Goal: Transaction & Acquisition: Purchase product/service

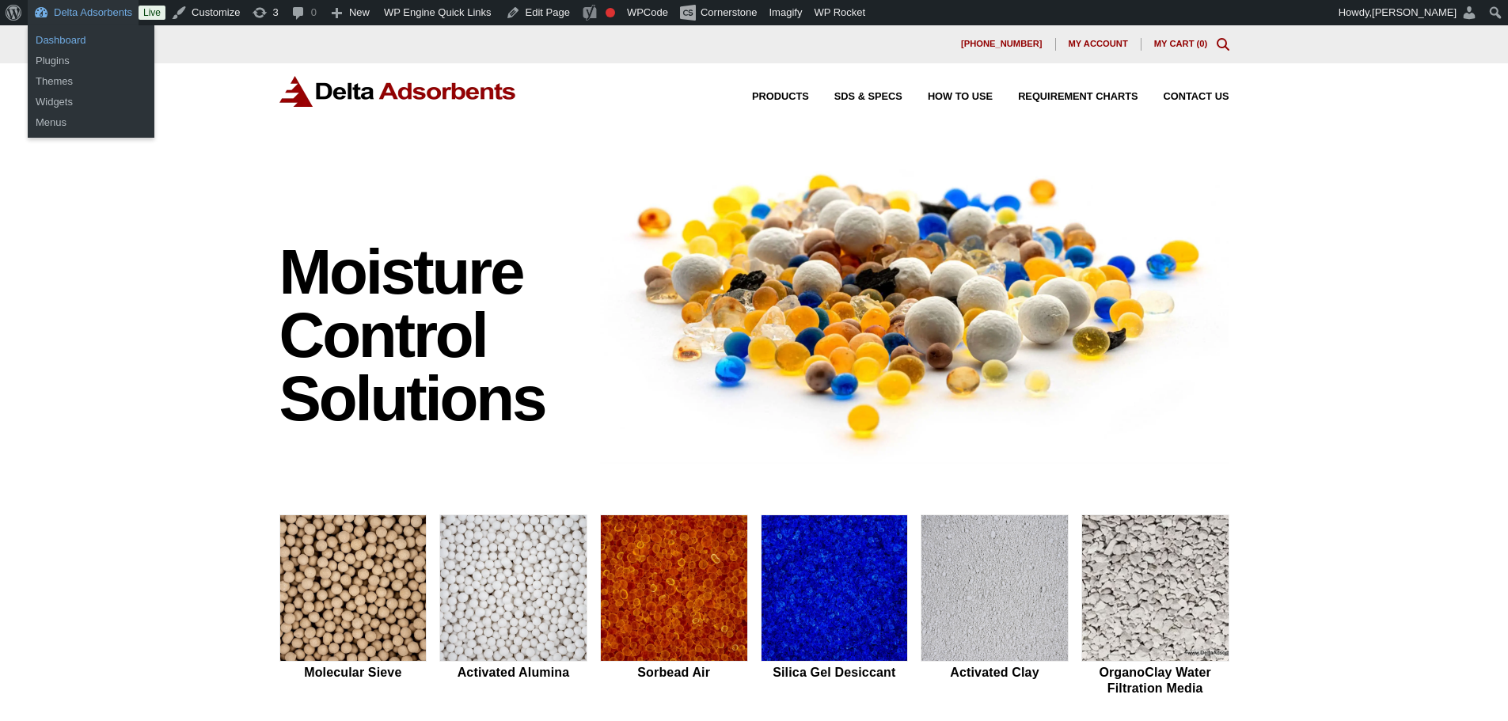
click at [89, 44] on link "Dashboard" at bounding box center [91, 40] width 127 height 21
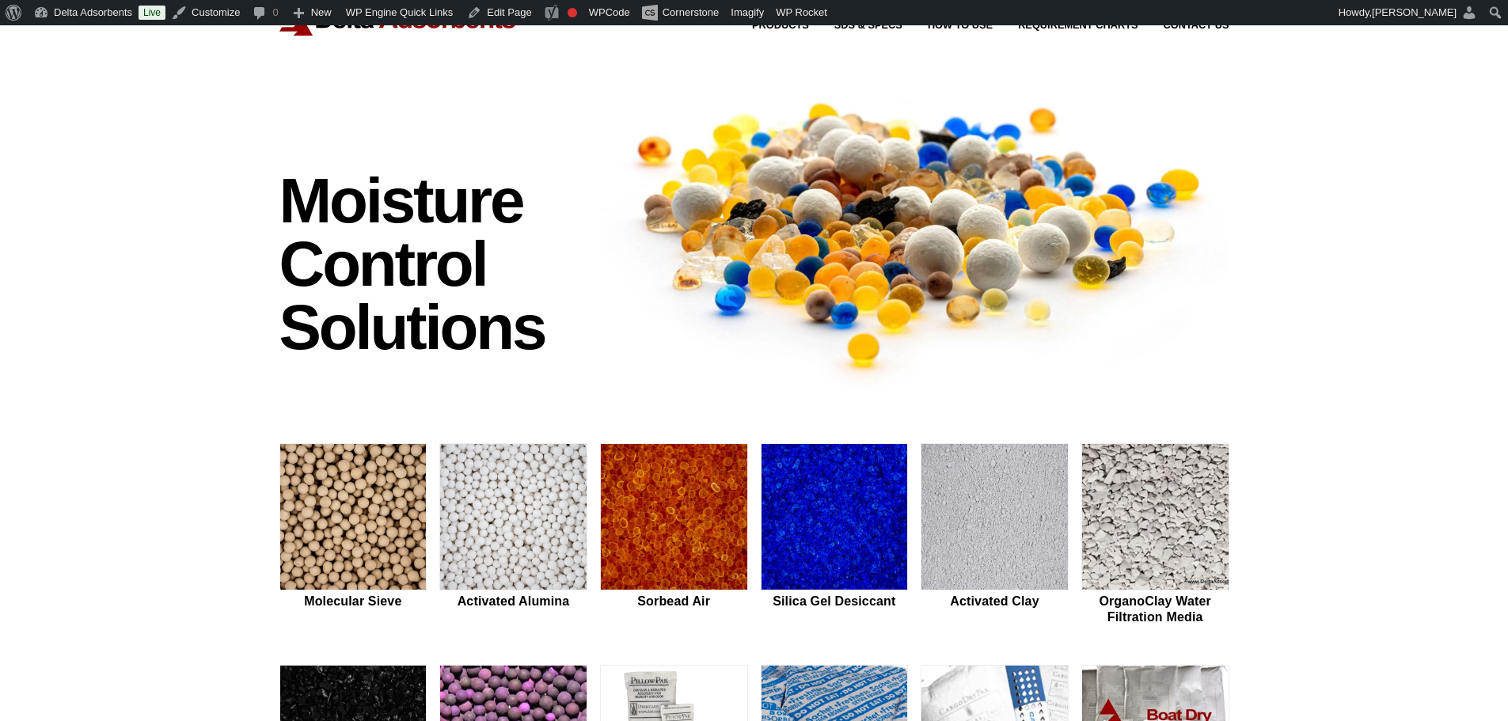
scroll to position [317, 0]
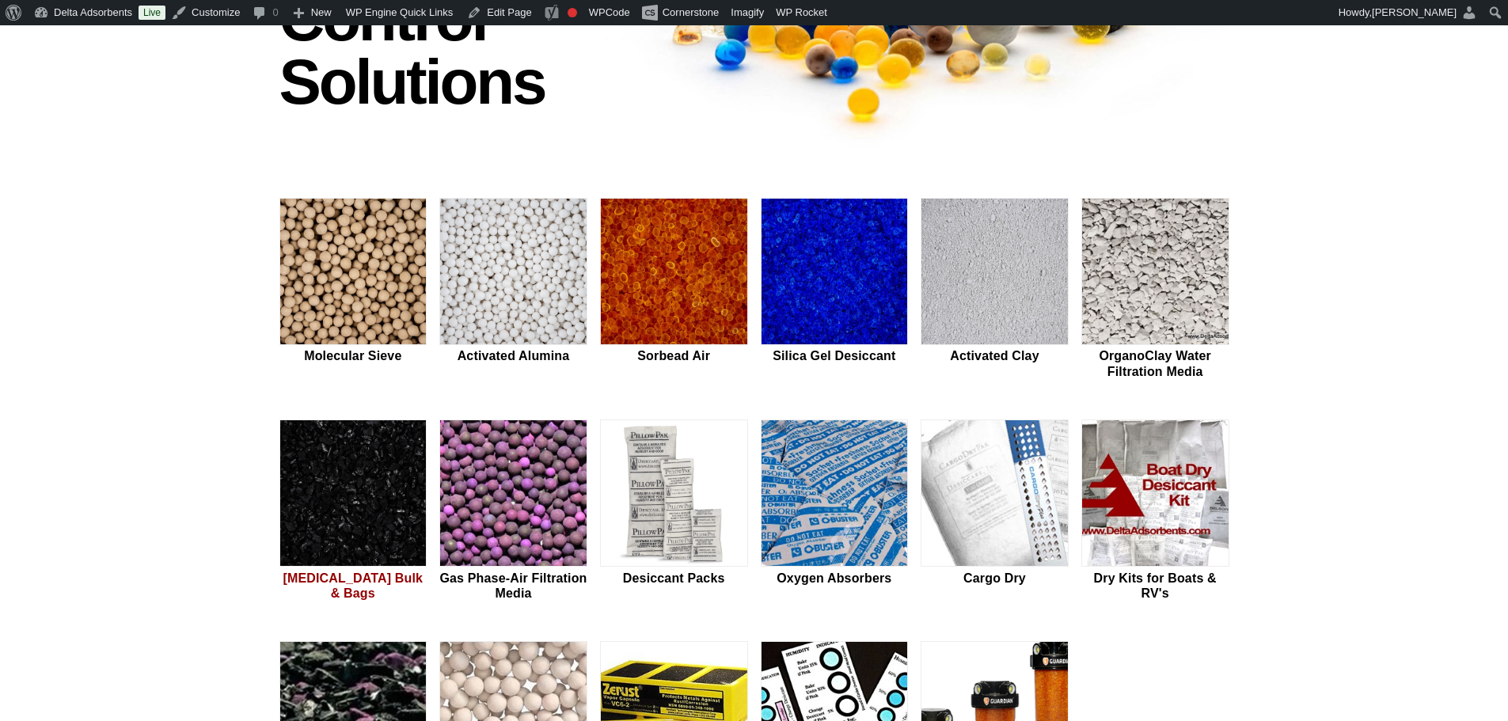
click at [350, 510] on img at bounding box center [353, 493] width 146 height 147
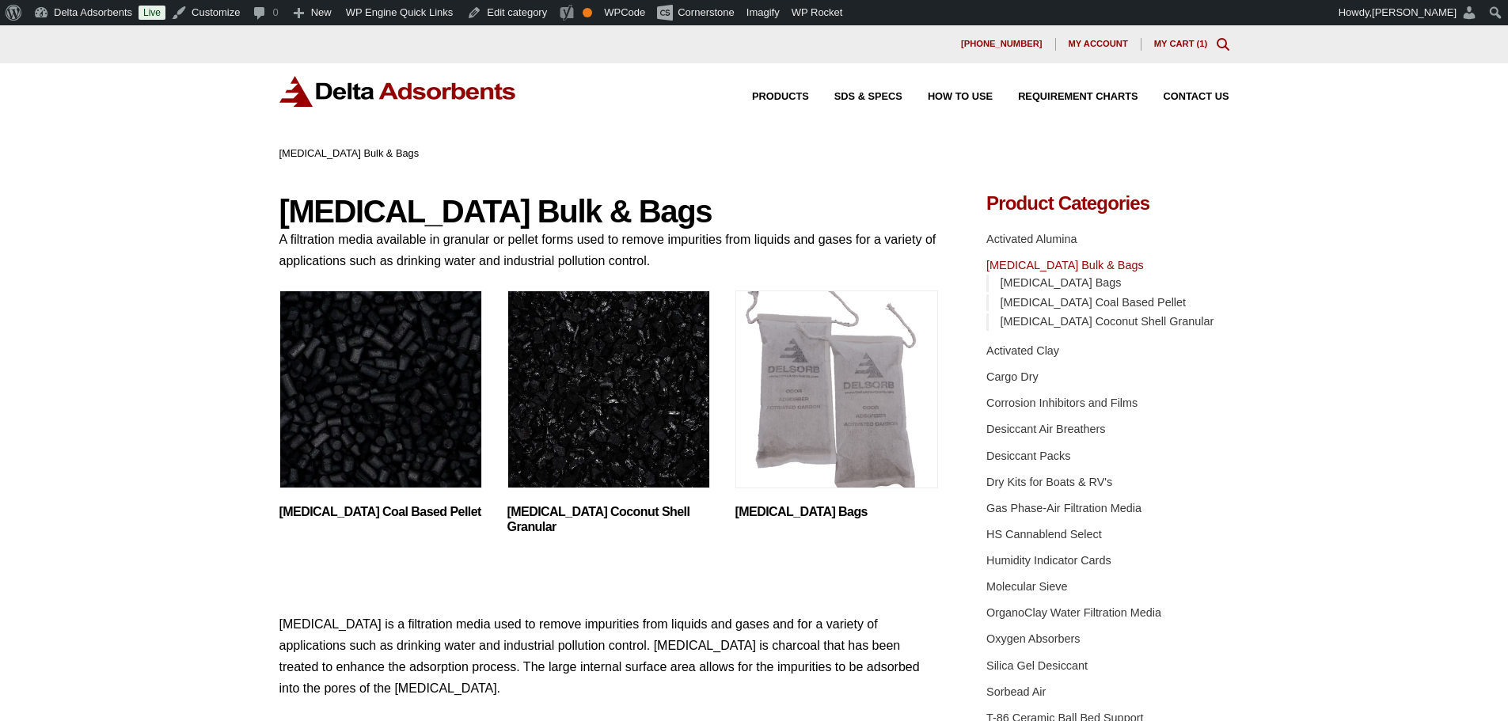
click at [430, 93] on img at bounding box center [397, 91] width 237 height 31
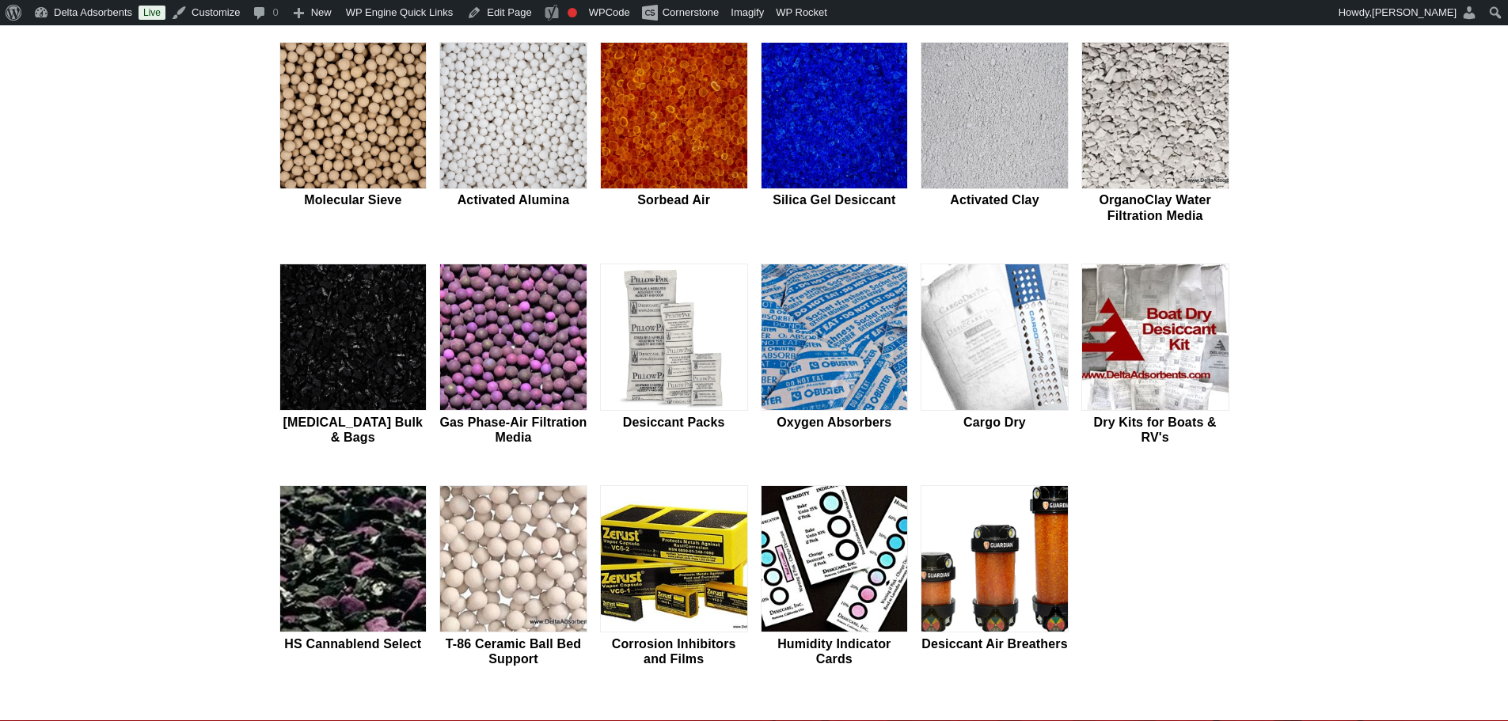
scroll to position [475, 0]
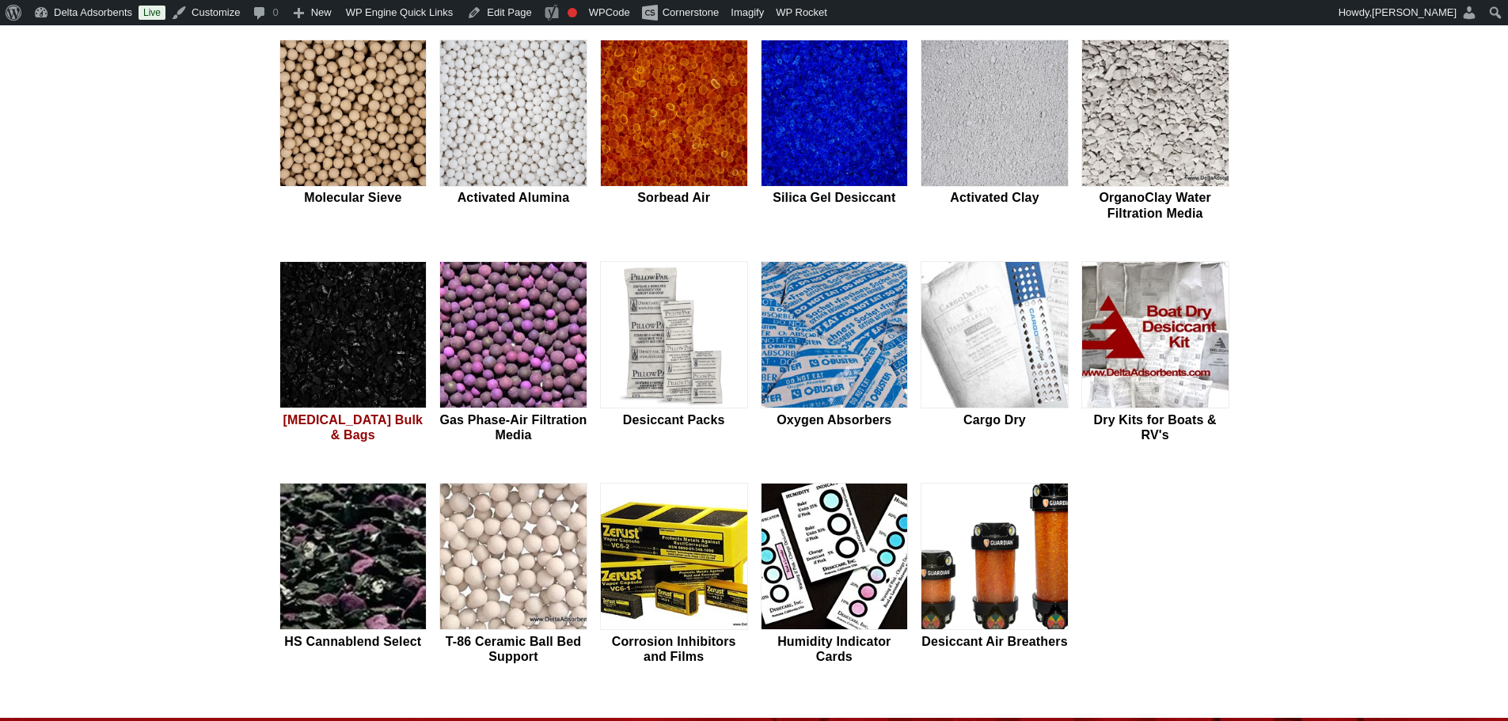
click at [350, 366] on img at bounding box center [353, 335] width 146 height 147
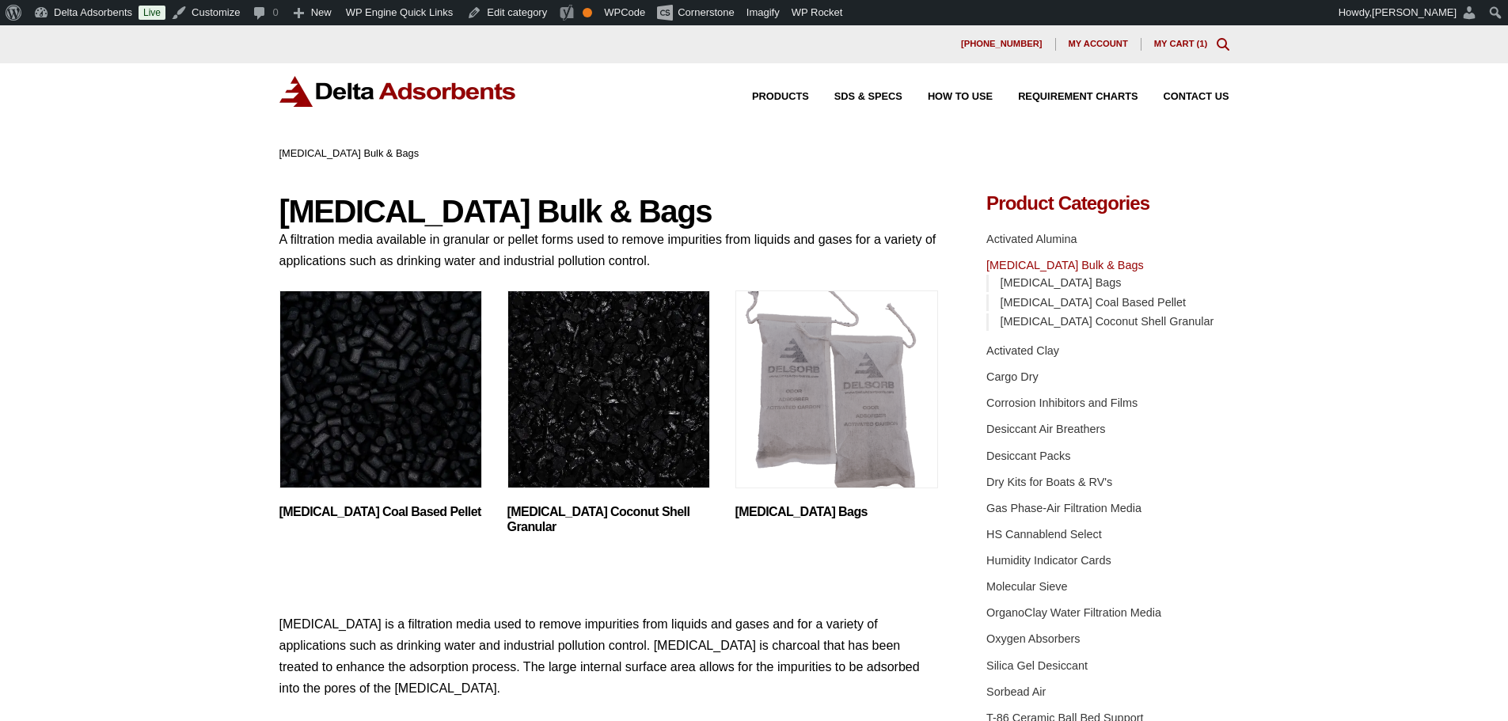
click at [385, 88] on img at bounding box center [397, 91] width 237 height 31
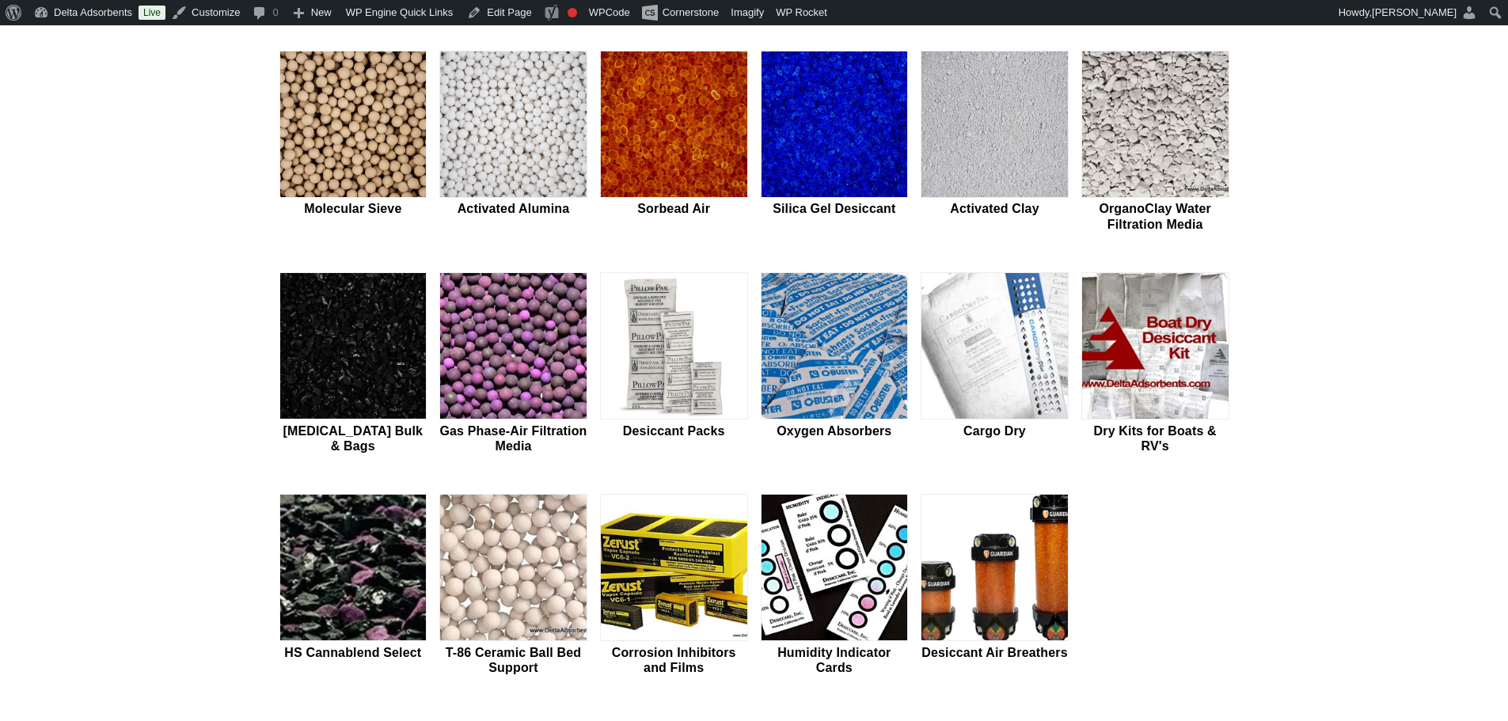
scroll to position [475, 0]
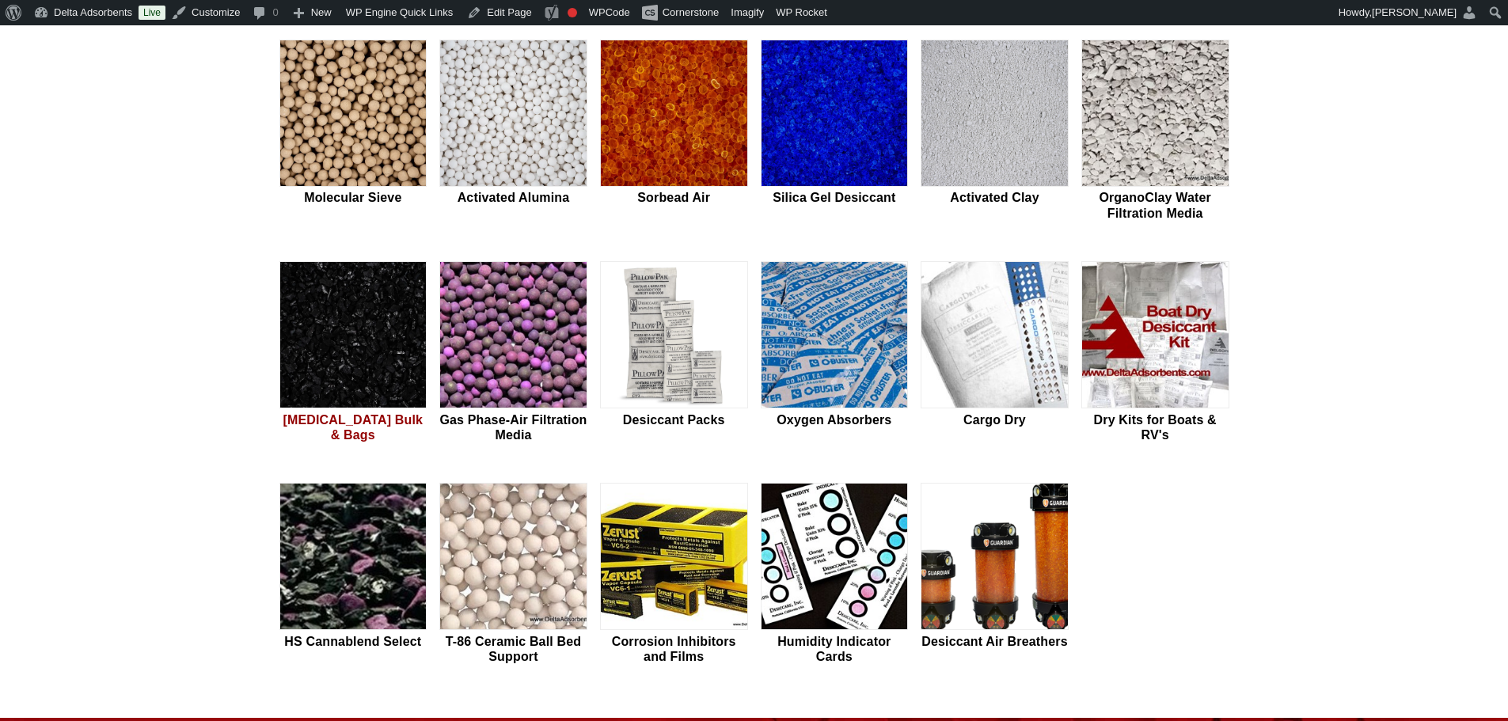
click at [359, 298] on img at bounding box center [353, 335] width 146 height 147
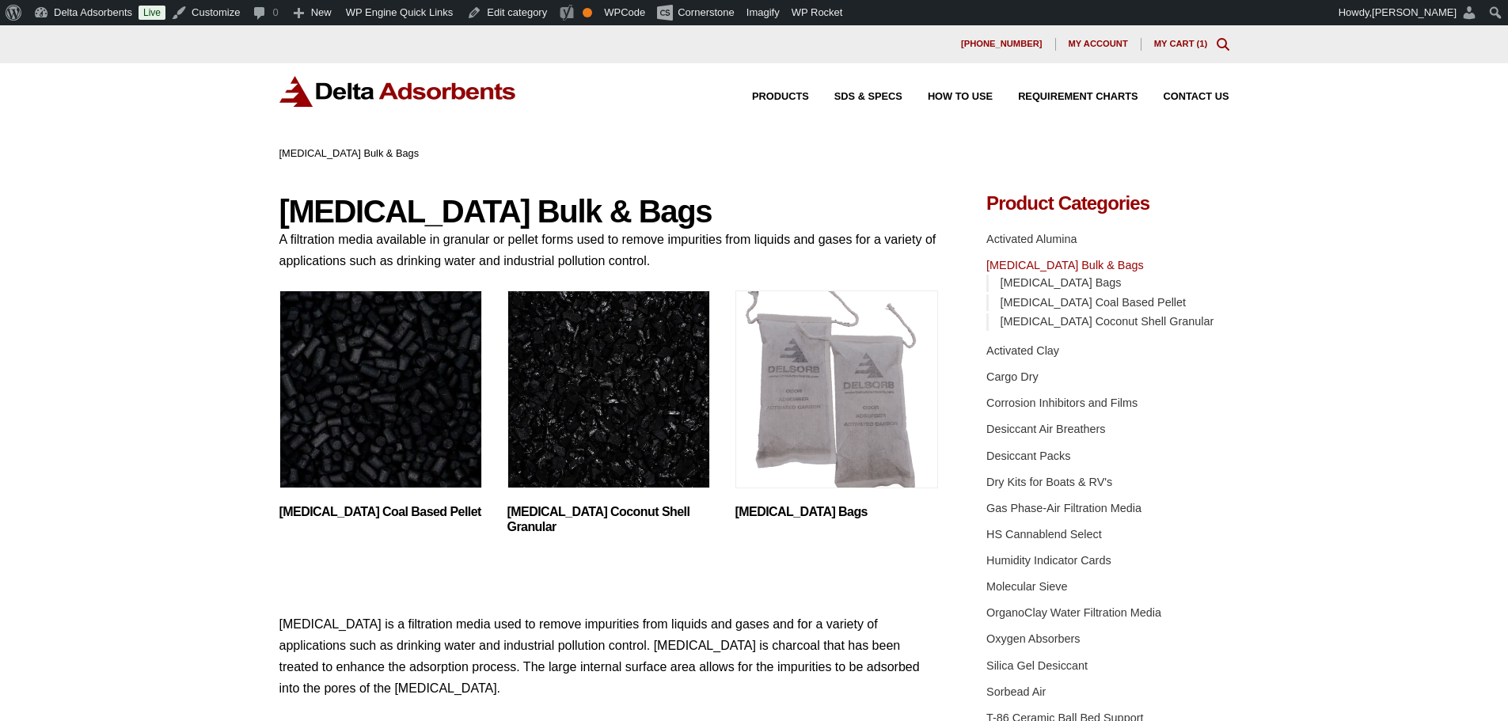
click at [902, 410] on img "Visit product category Activated Carbon Bags" at bounding box center [836, 389] width 203 height 198
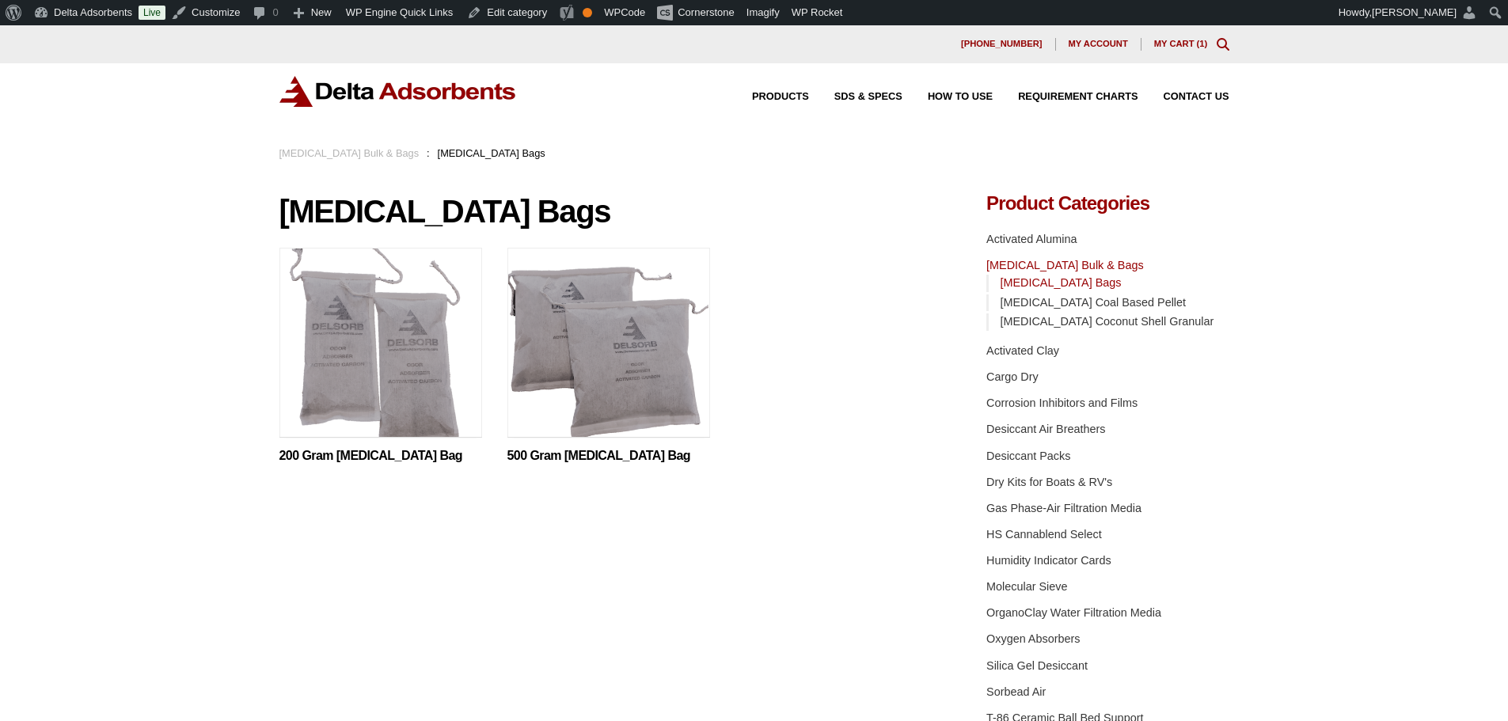
click at [444, 372] on img at bounding box center [380, 347] width 203 height 198
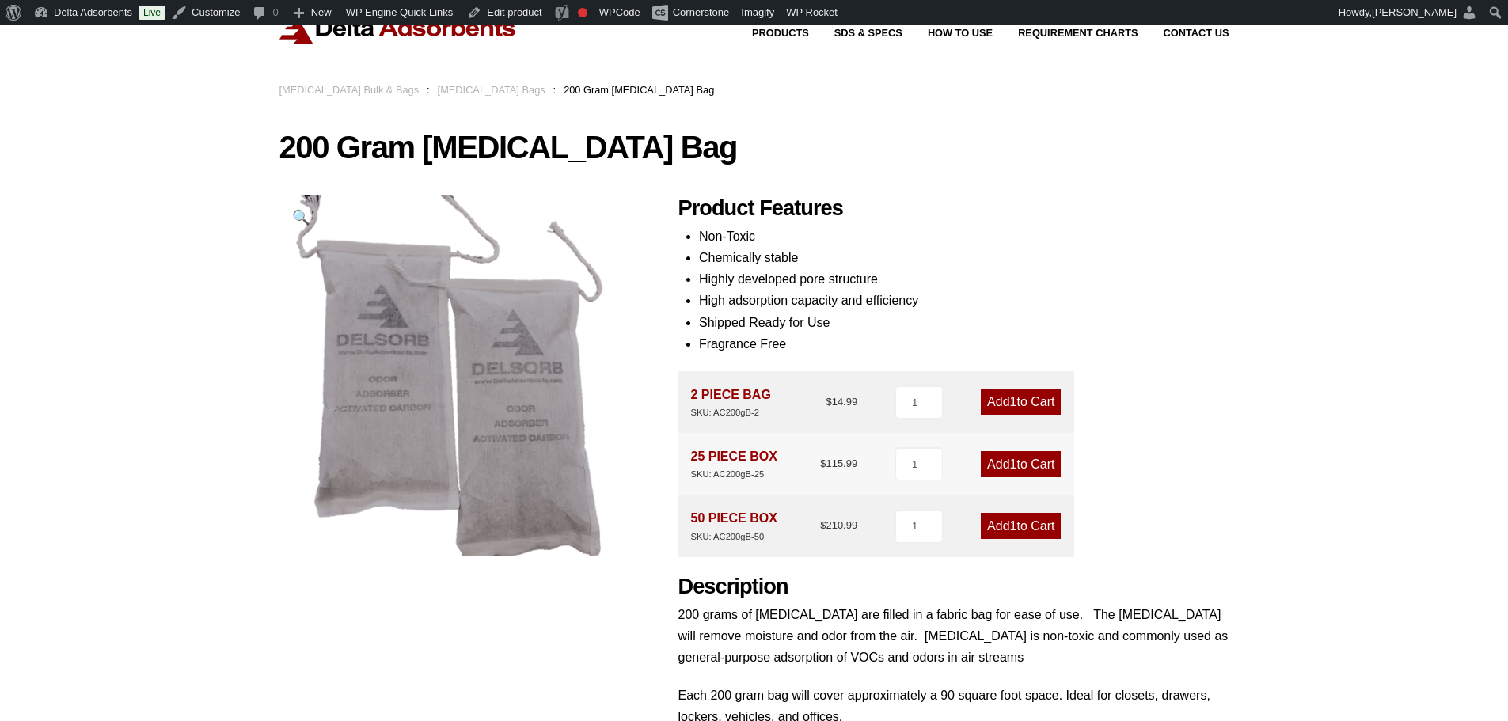
scroll to position [53, 0]
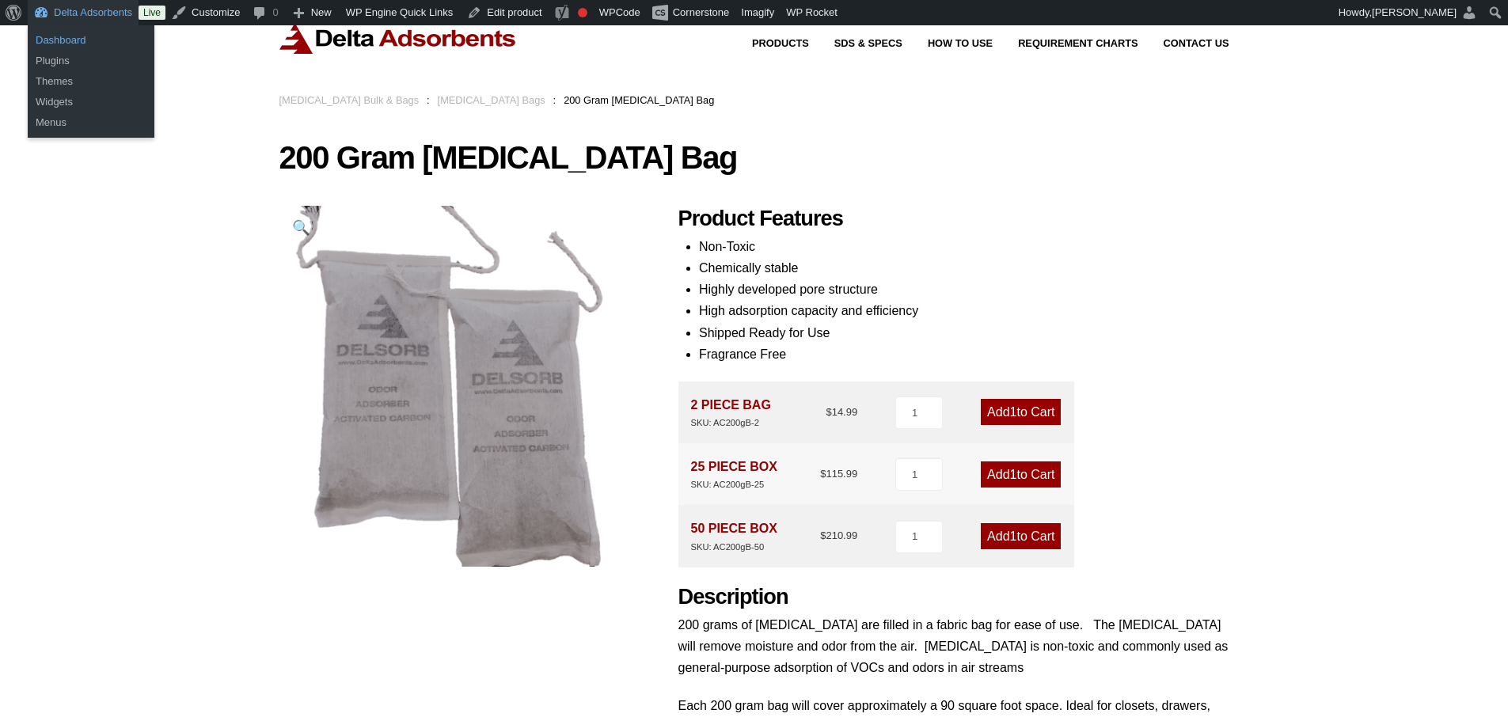
click at [66, 43] on link "Dashboard" at bounding box center [91, 40] width 127 height 21
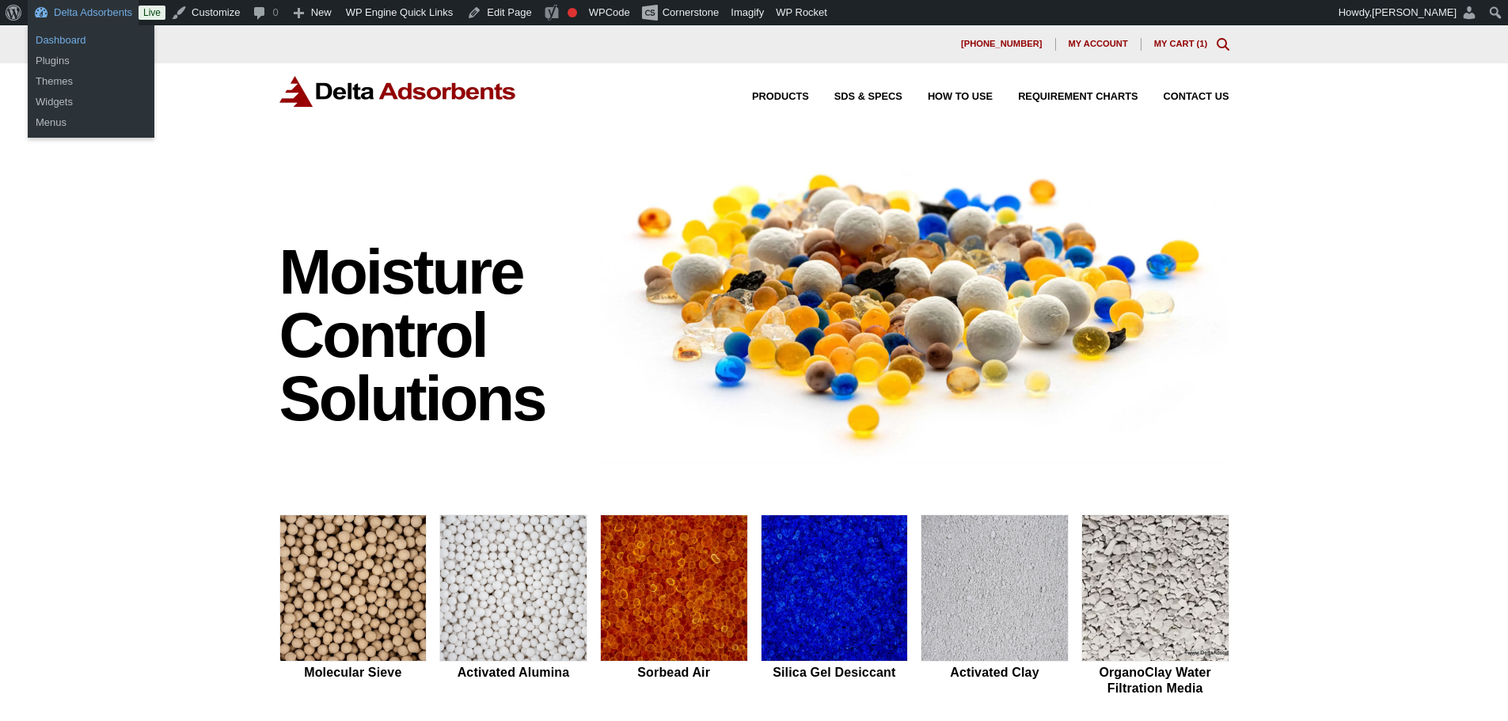
click at [70, 38] on link "Dashboard" at bounding box center [91, 40] width 127 height 21
click at [77, 42] on link "Dashboard" at bounding box center [91, 40] width 127 height 21
